Goal: Information Seeking & Learning: Learn about a topic

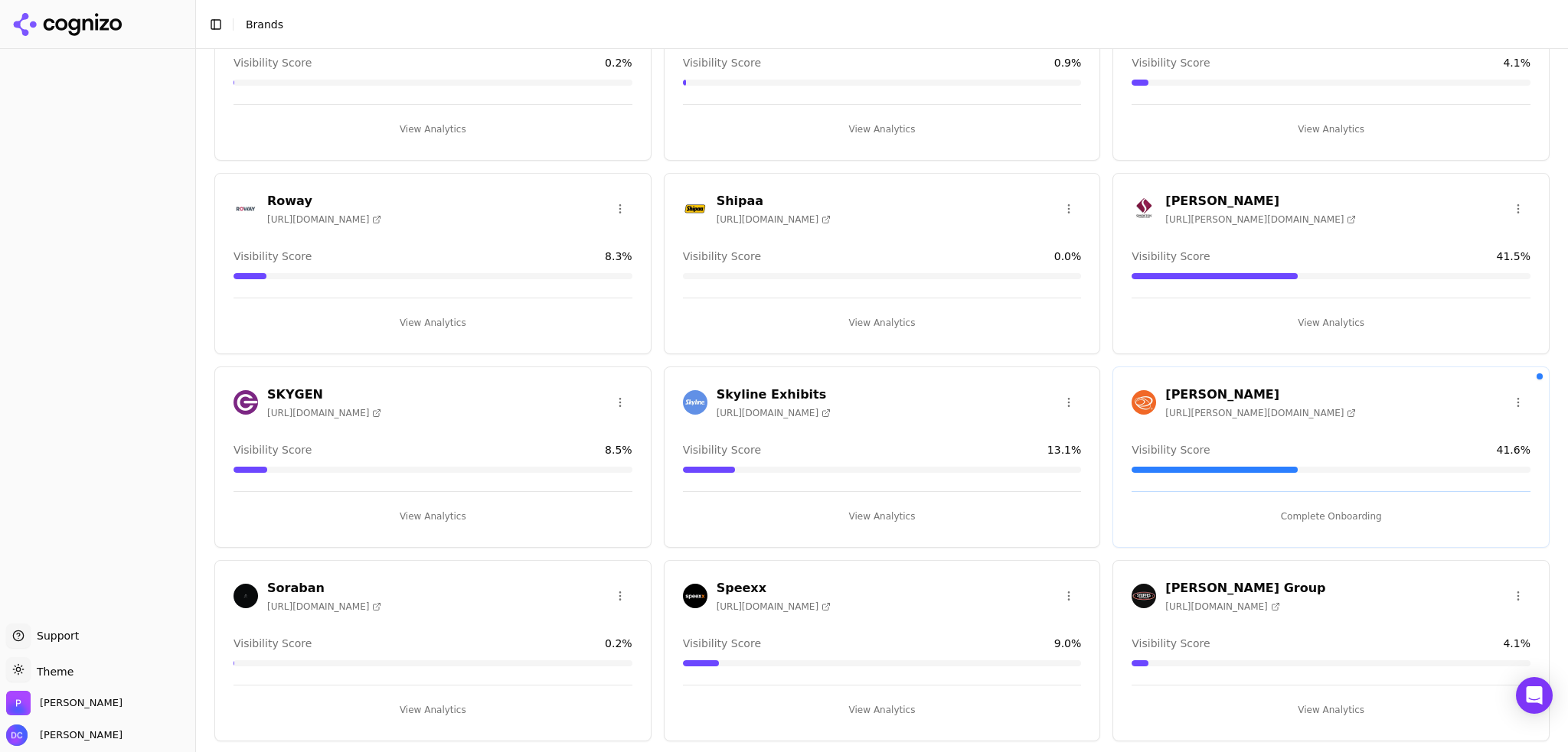
scroll to position [2679, 0]
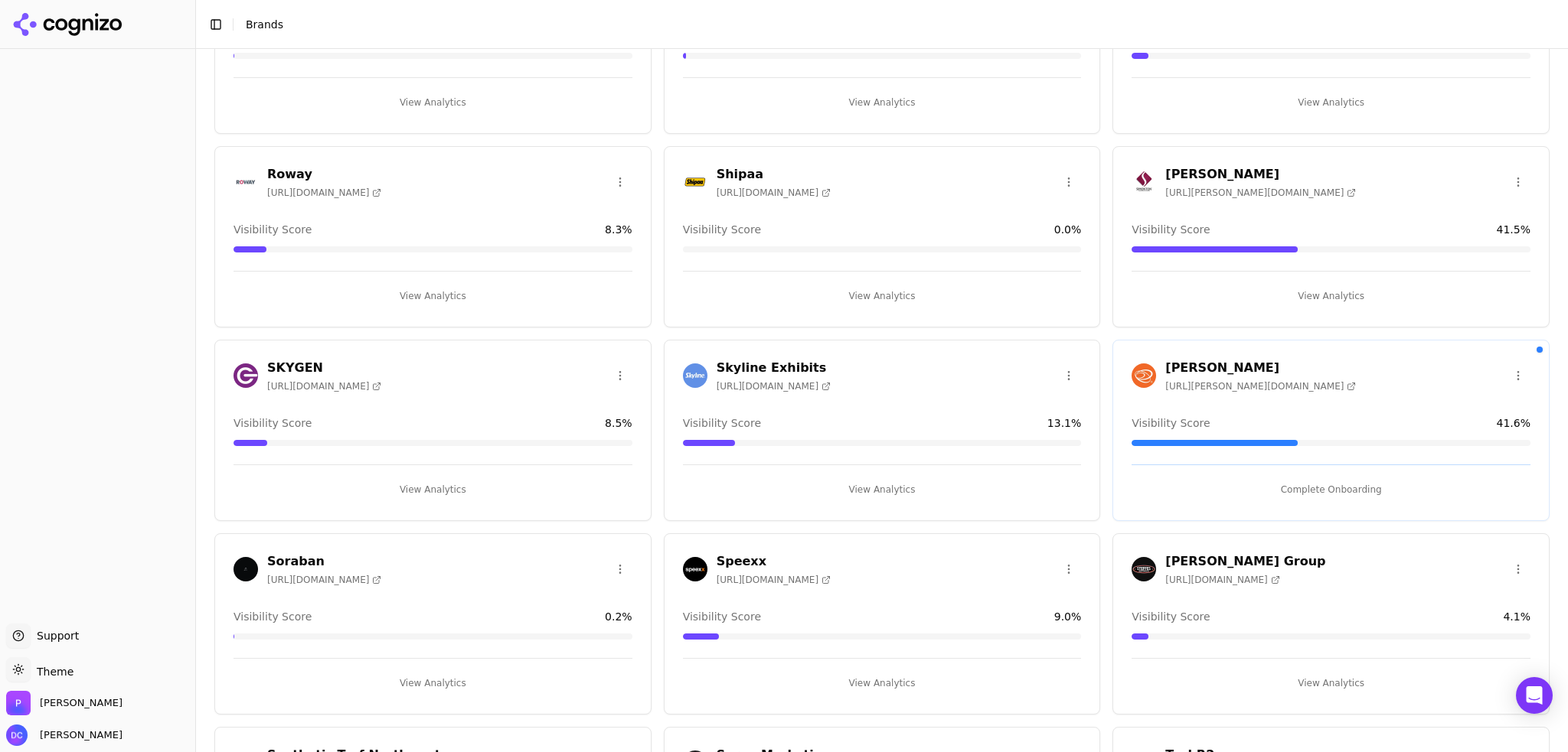
click at [888, 288] on button "View Analytics" at bounding box center [882, 296] width 399 height 24
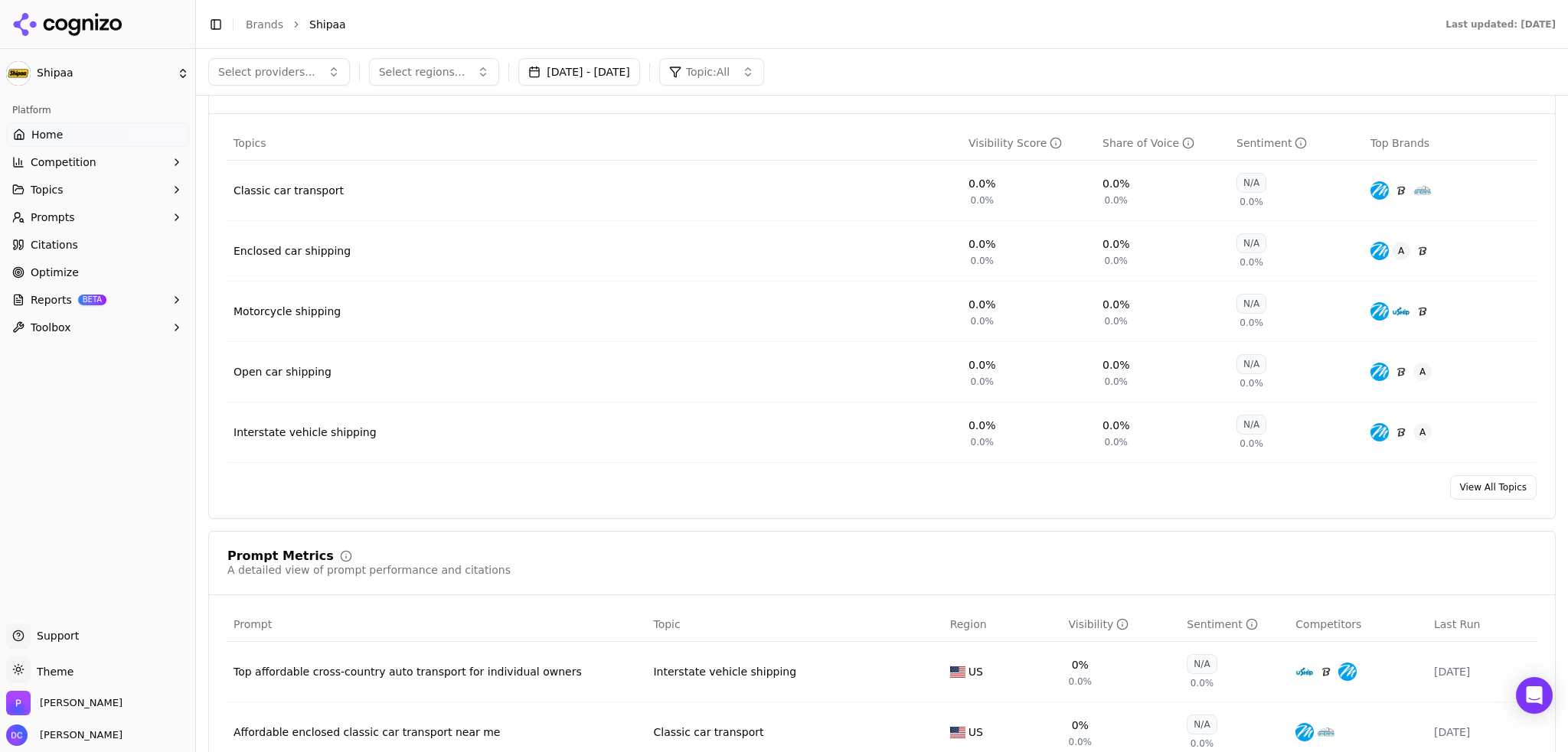
scroll to position [509, 0]
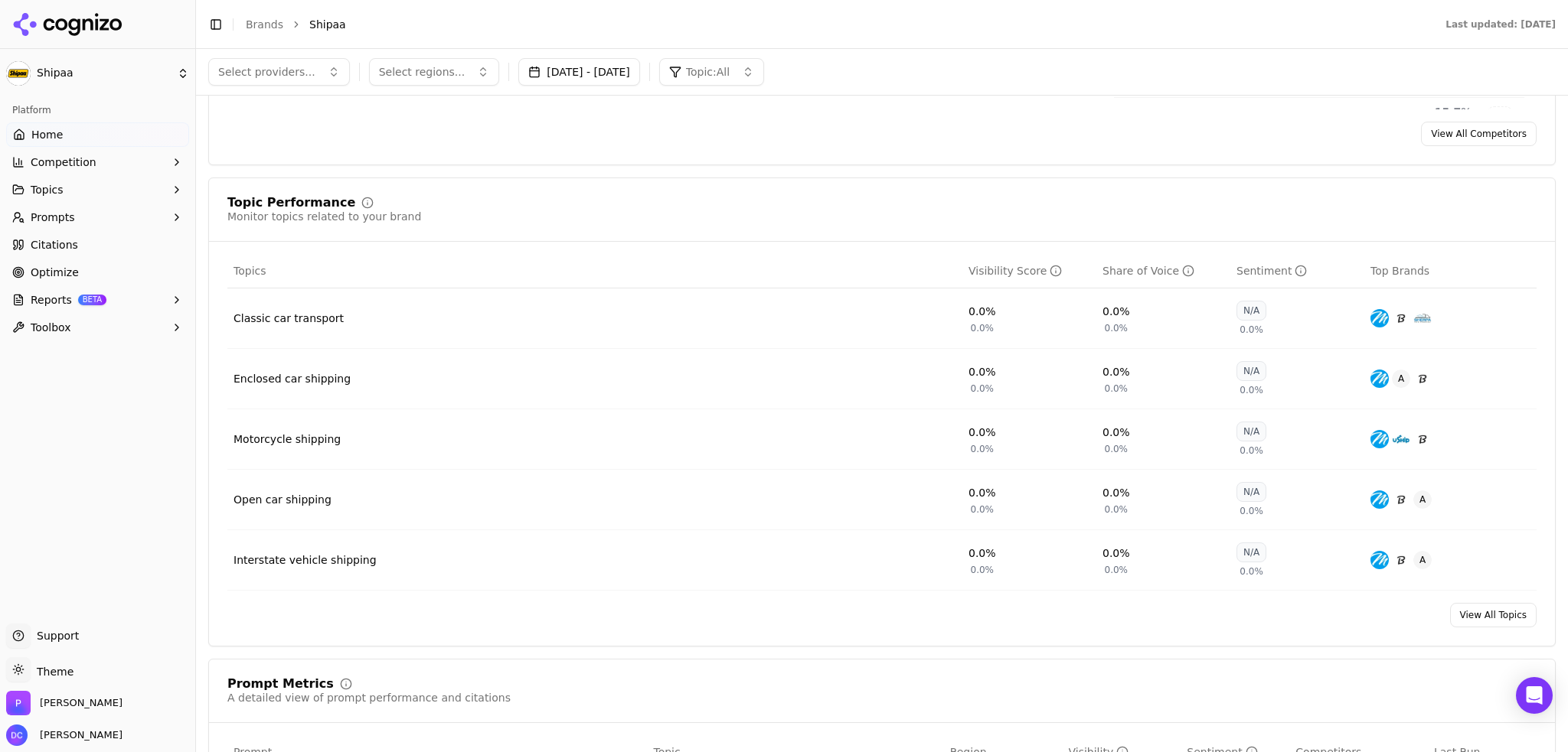
click at [279, 318] on div "Classic car transport" at bounding box center [288, 319] width 111 height 16
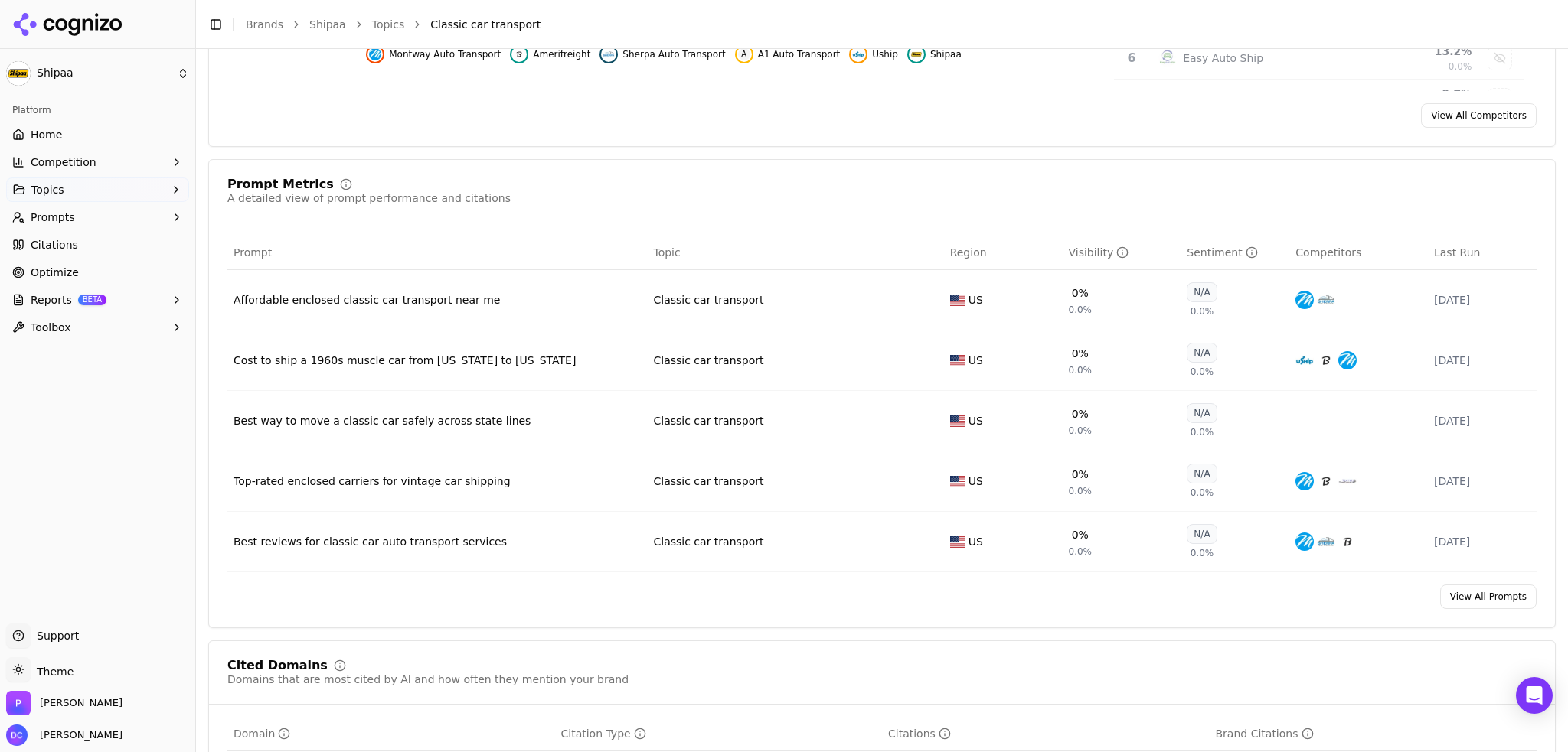
scroll to position [510, 0]
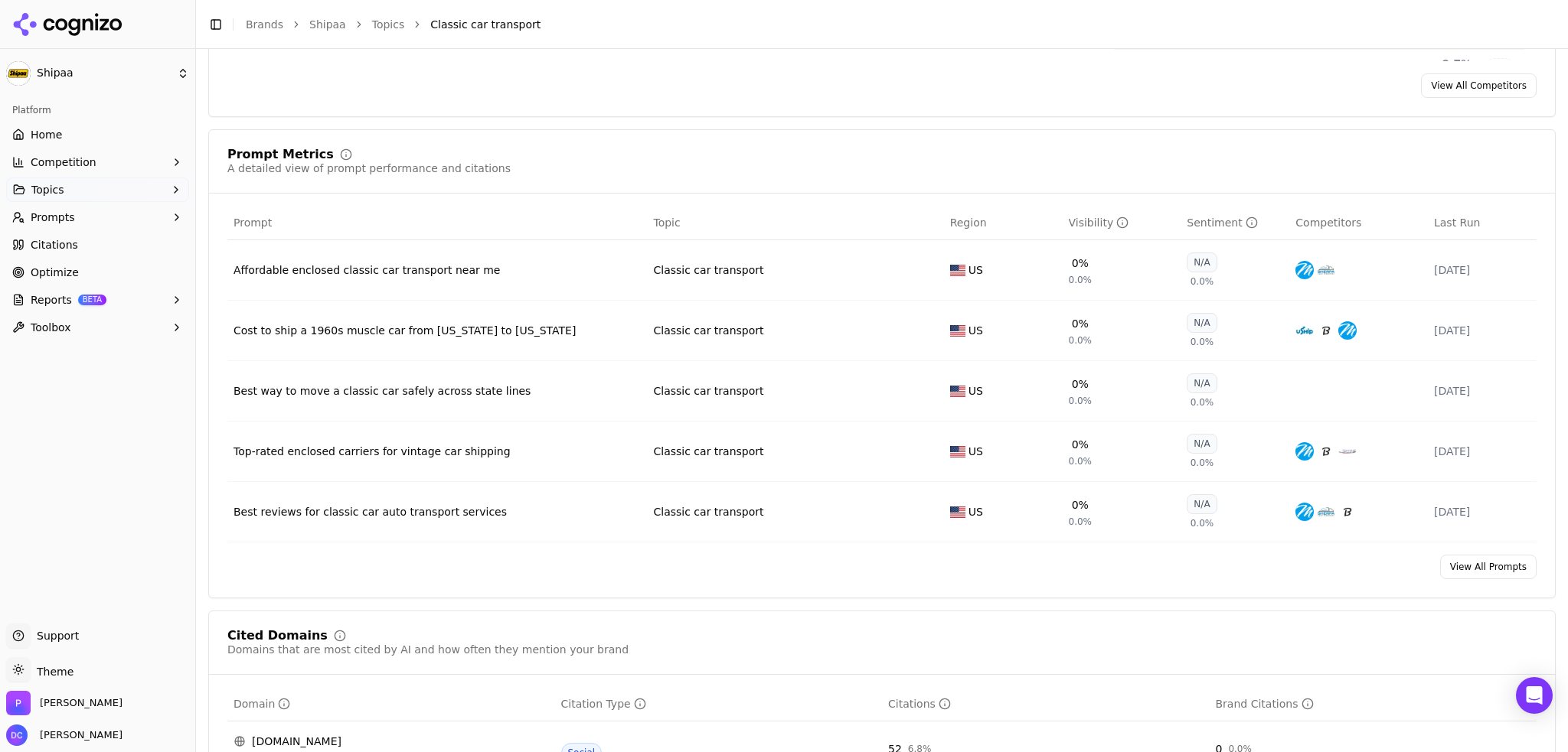
click at [401, 271] on div "Affordable enclosed classic car transport near me" at bounding box center [437, 270] width 408 height 16
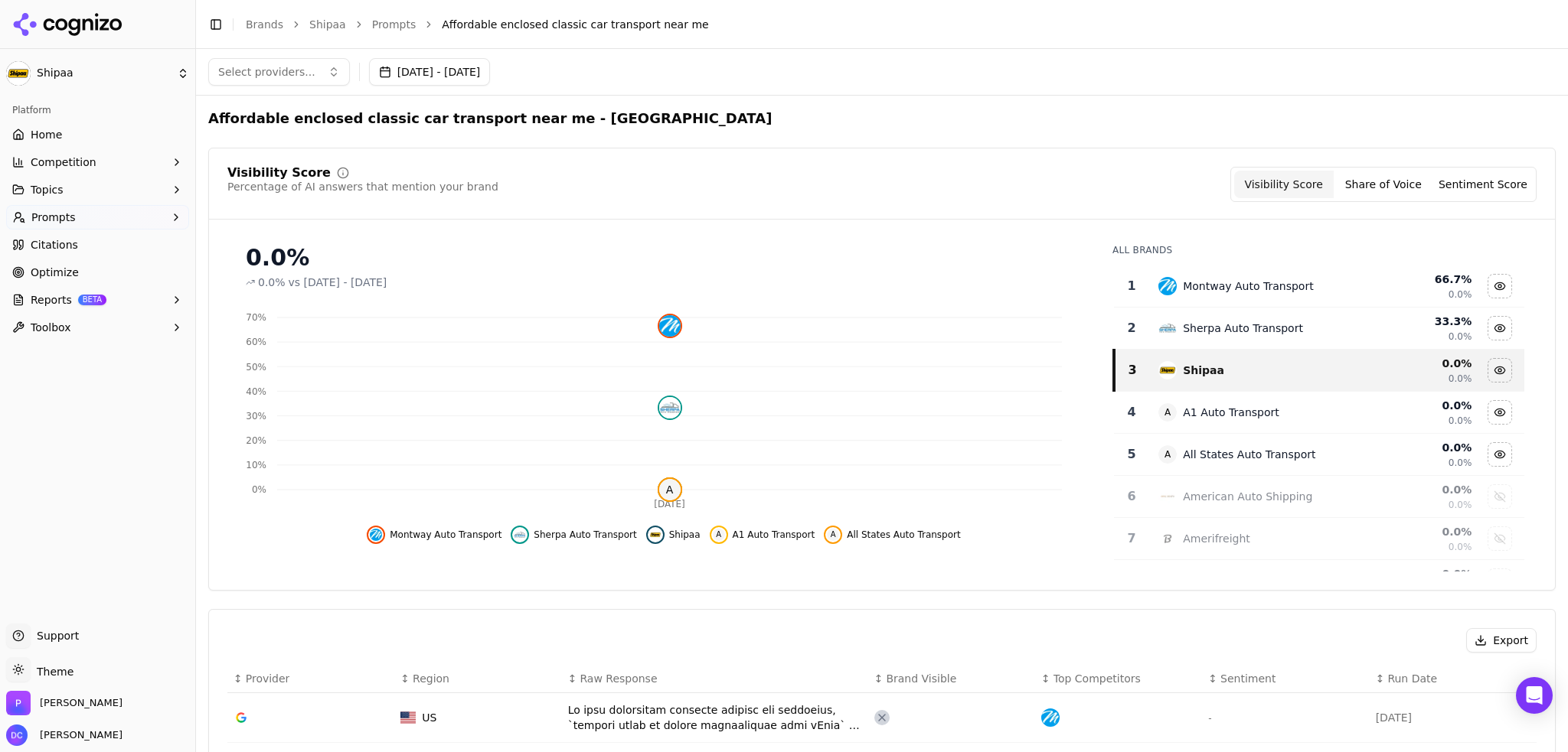
click at [310, 75] on button "Select providers..." at bounding box center [279, 72] width 142 height 28
click at [299, 130] on span "ChatGPT-Search" at bounding box center [268, 133] width 85 height 16
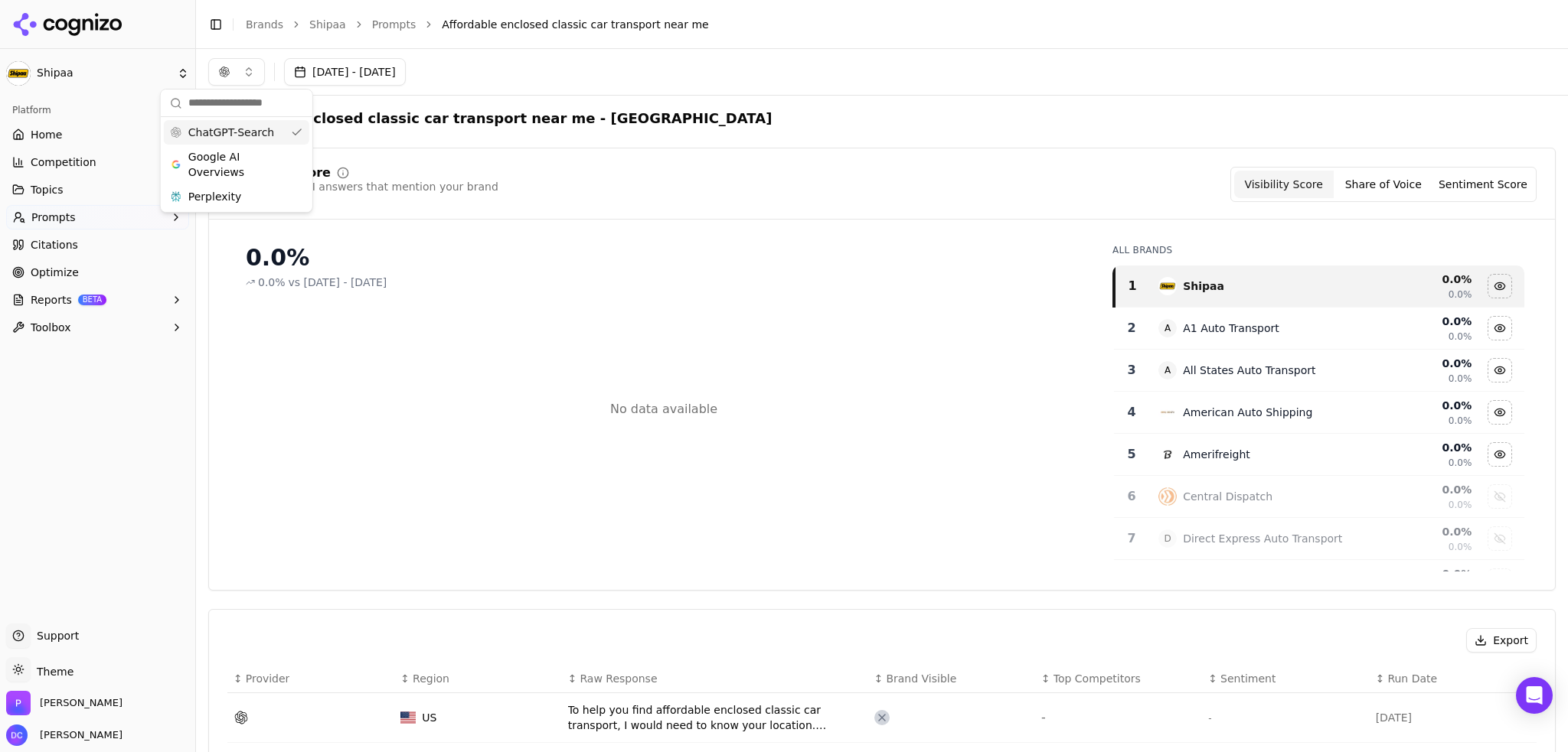
click at [214, 131] on span "ChatGPT-Search" at bounding box center [231, 133] width 85 height 16
click at [278, 167] on span "Google AI Overviews" at bounding box center [237, 164] width 97 height 30
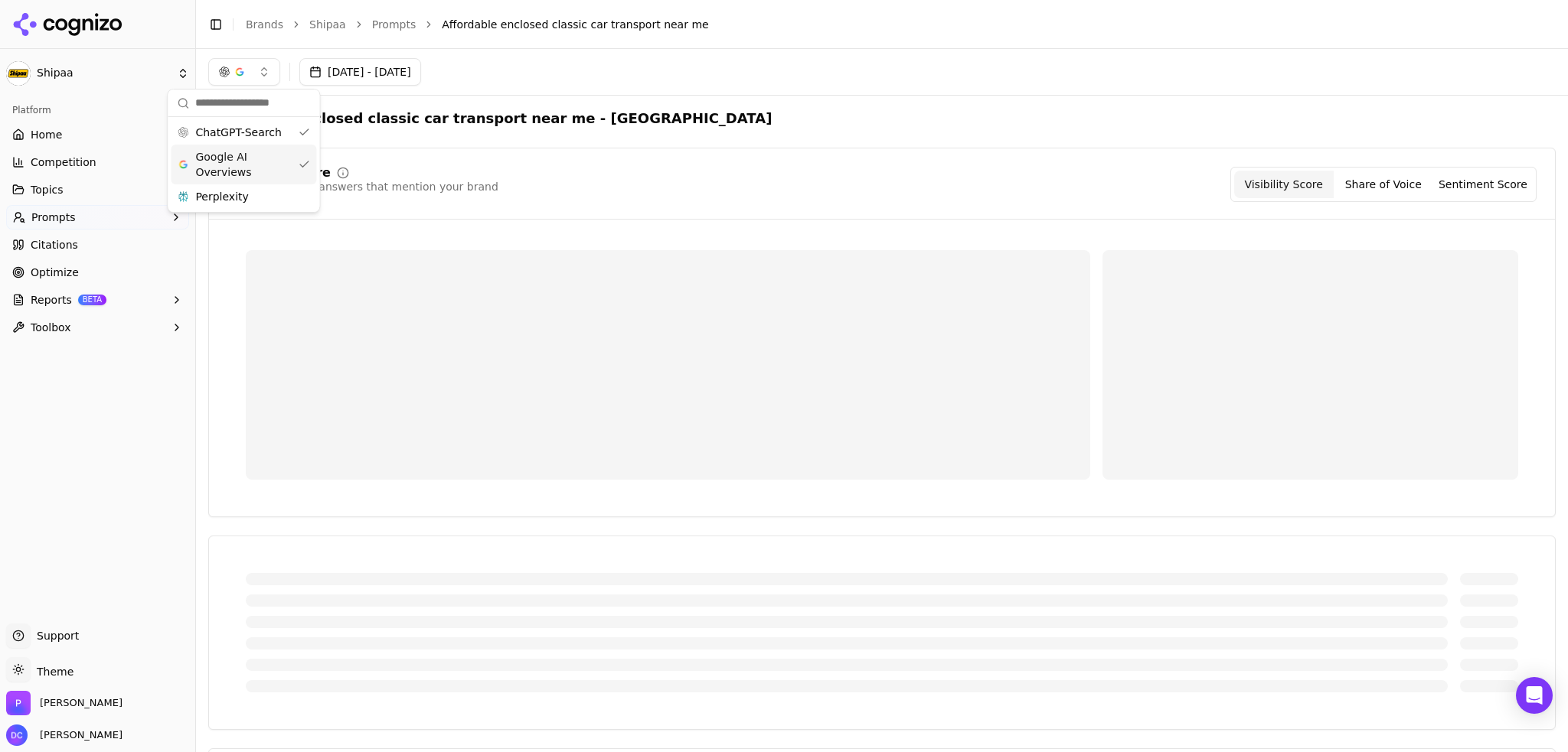
click at [282, 207] on div "Perplexity" at bounding box center [243, 197] width 145 height 24
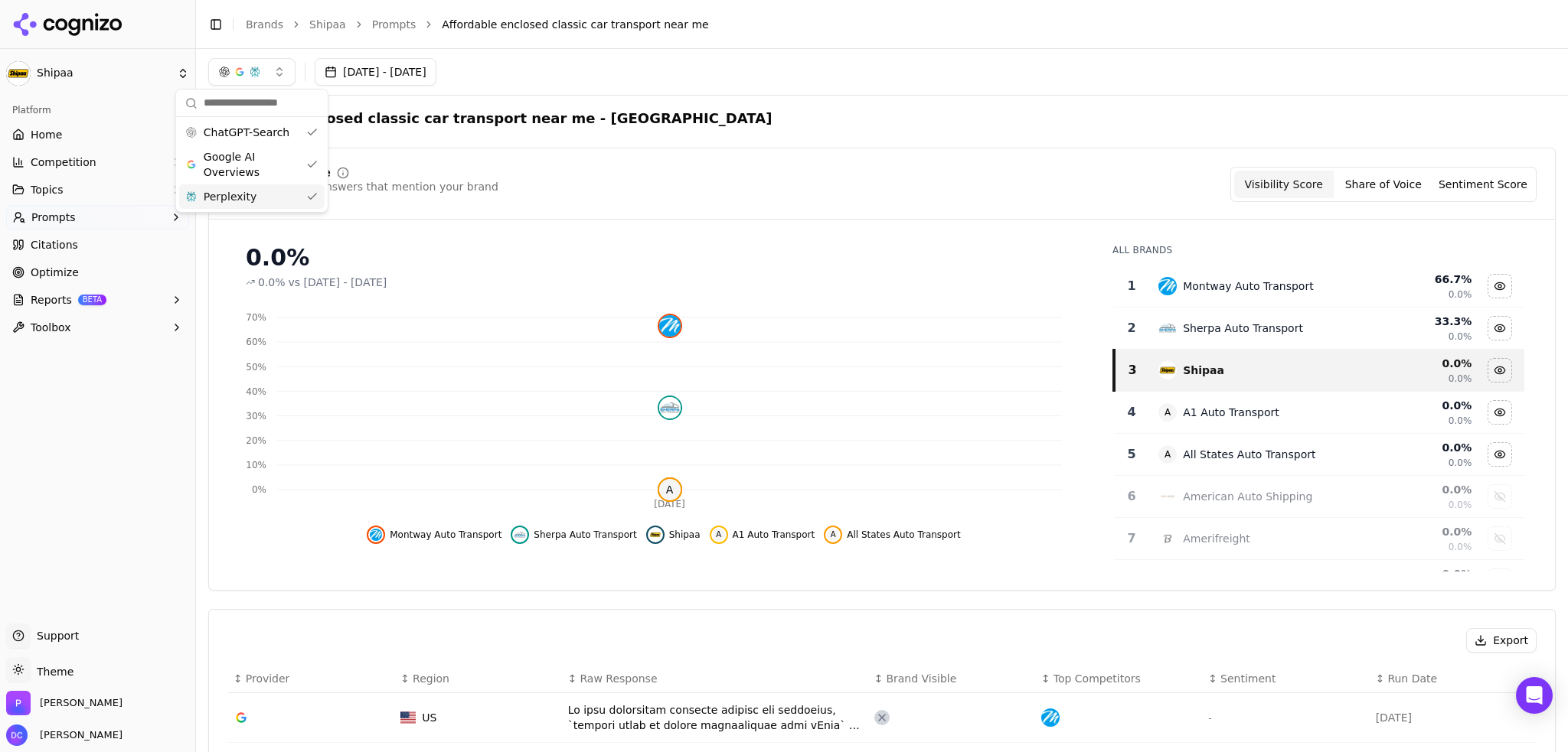
click at [779, 115] on div "Affordable enclosed classic car transport near me - [GEOGRAPHIC_DATA]" at bounding box center [882, 118] width 1347 height 22
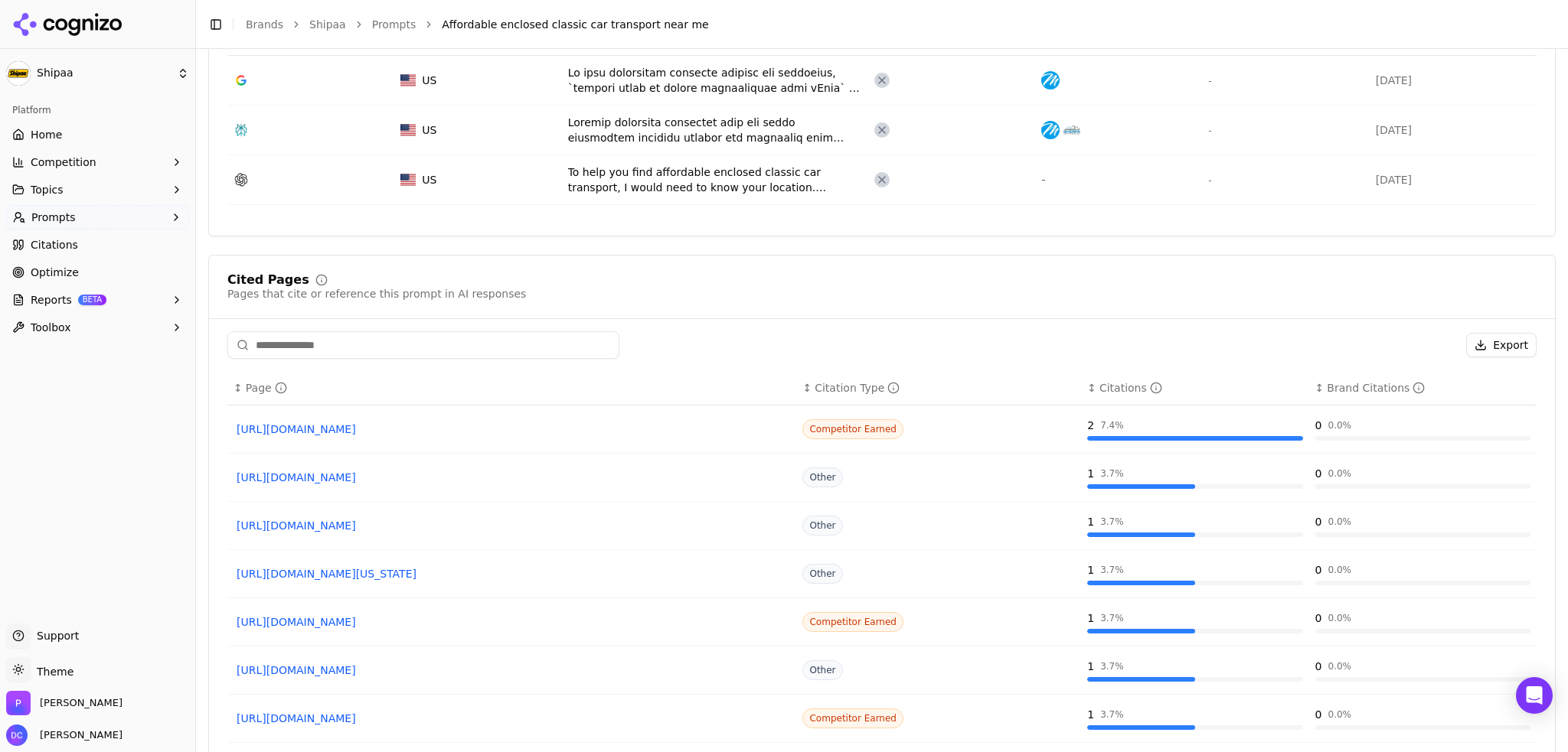
scroll to position [766, 0]
